Goal: Task Accomplishment & Management: Use online tool/utility

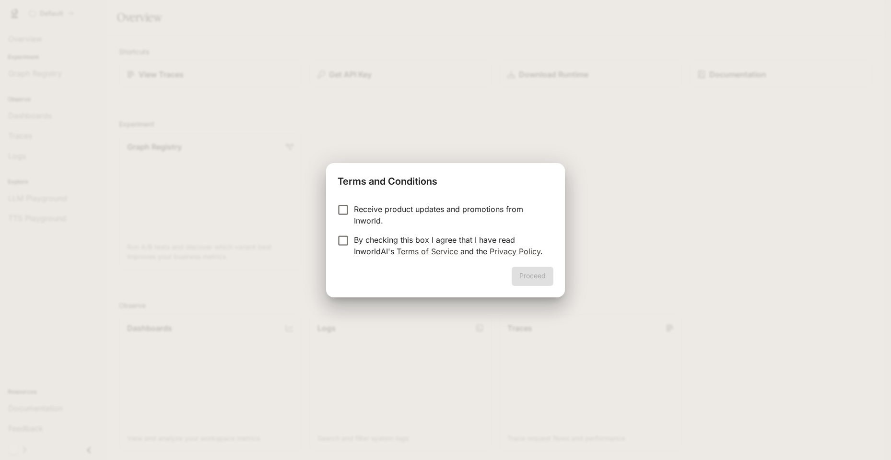
click at [362, 210] on p "Receive product updates and promotions from Inworld." at bounding box center [450, 214] width 192 height 23
click at [360, 243] on p "By checking this box I agree that I have read InworldAI's Terms of Service and …" at bounding box center [450, 245] width 192 height 23
click at [329, 199] on div "Receive product updates and promotions from Inworld. By checking this box I agr…" at bounding box center [445, 231] width 239 height 71
click at [523, 275] on button "Proceed" at bounding box center [533, 276] width 42 height 19
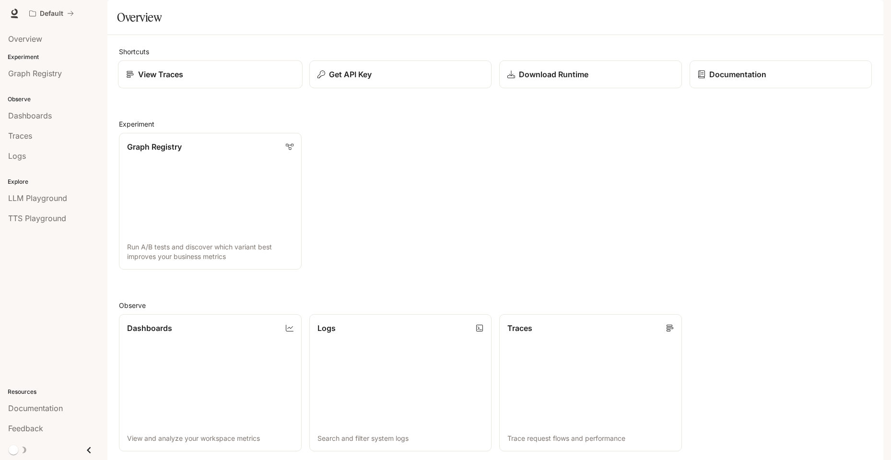
click at [197, 80] on div "View Traces" at bounding box center [210, 75] width 168 height 12
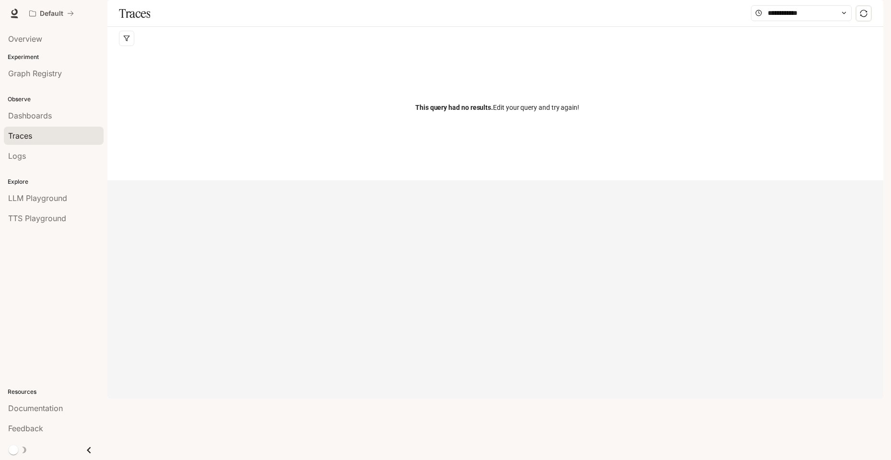
click at [488, 111] on span "This query had no results." at bounding box center [454, 108] width 78 height 8
